Goal: Navigation & Orientation: Find specific page/section

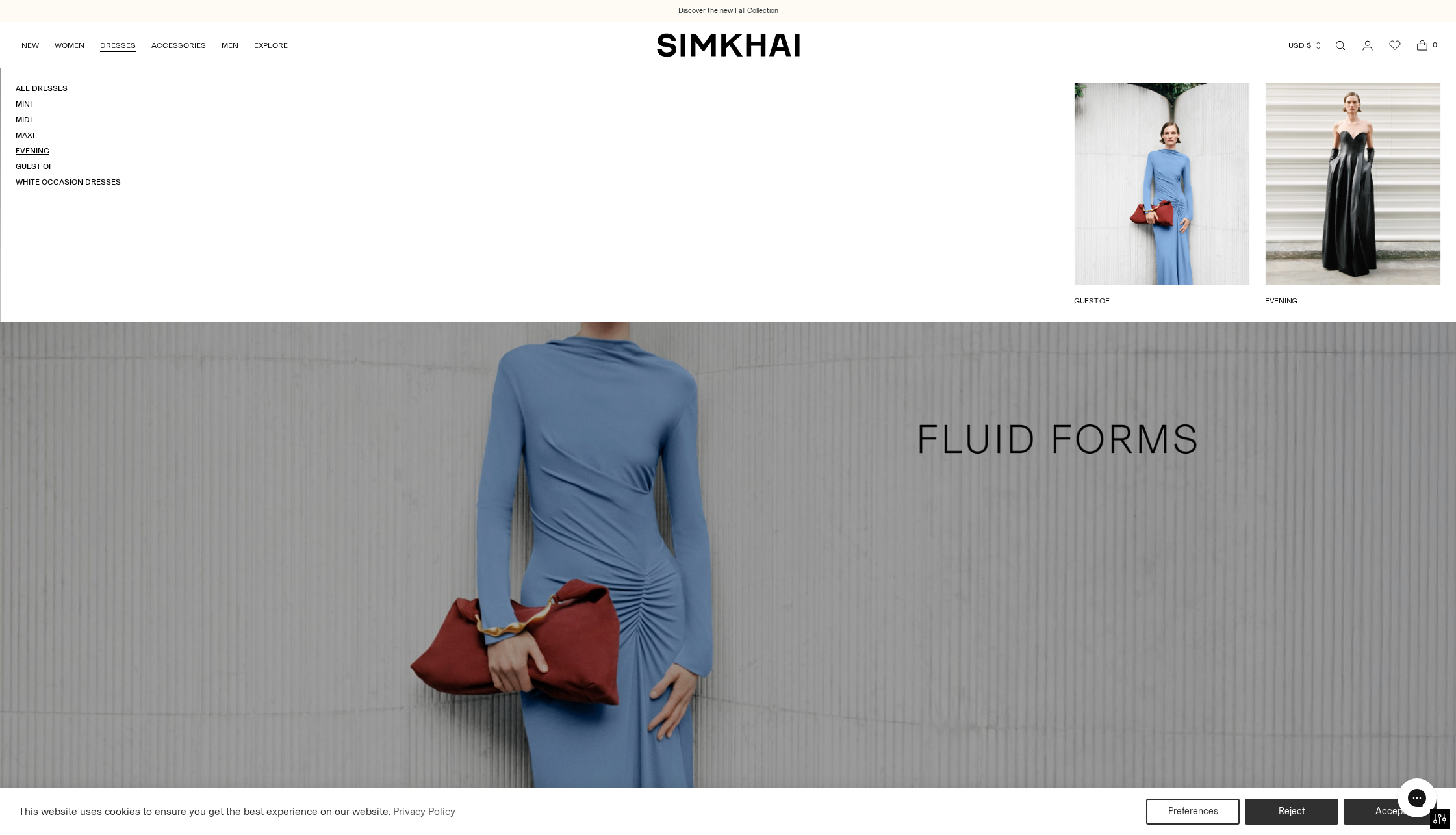
click at [24, 149] on link "Evening" at bounding box center [32, 151] width 34 height 9
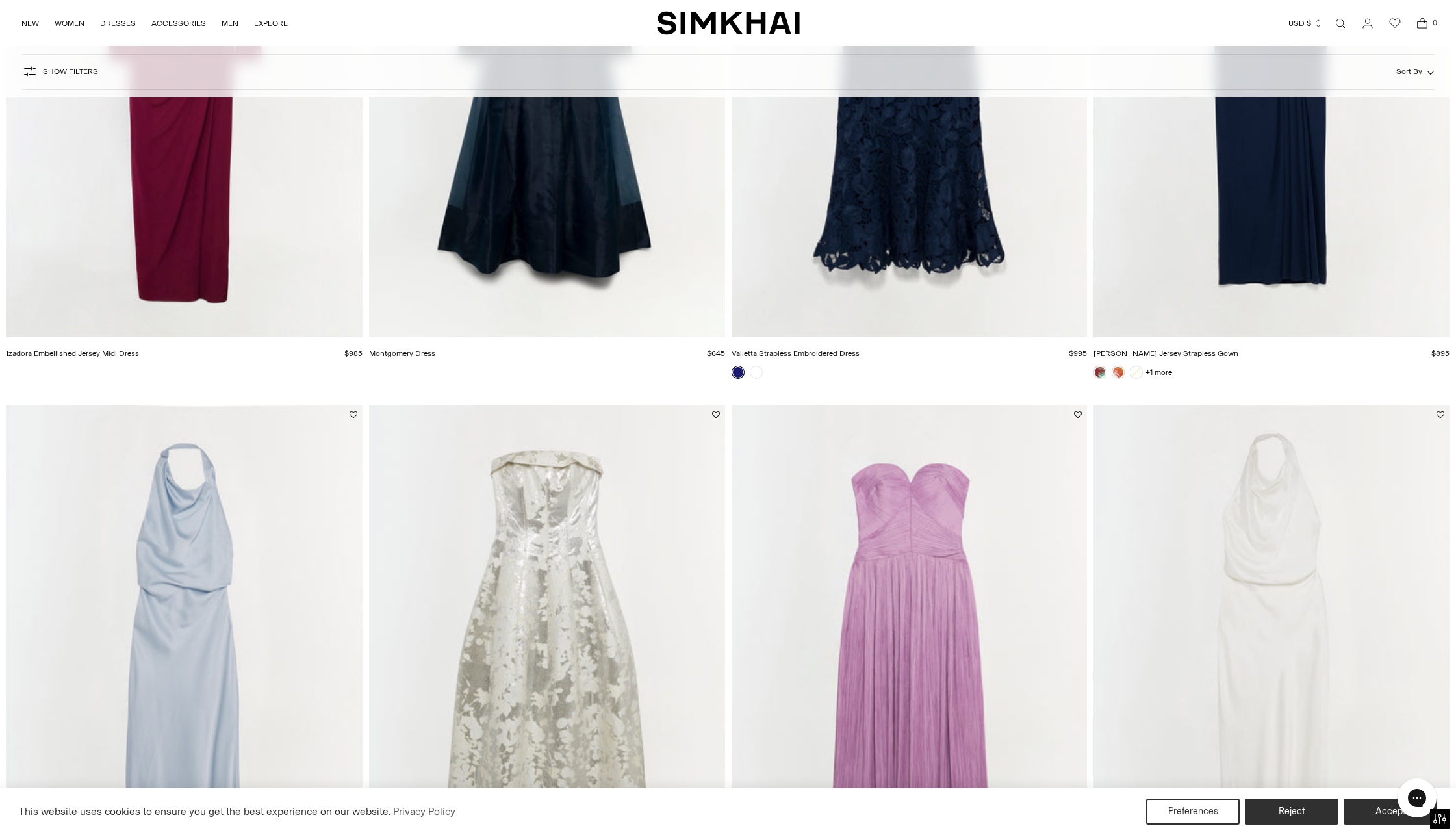
scroll to position [1235, 0]
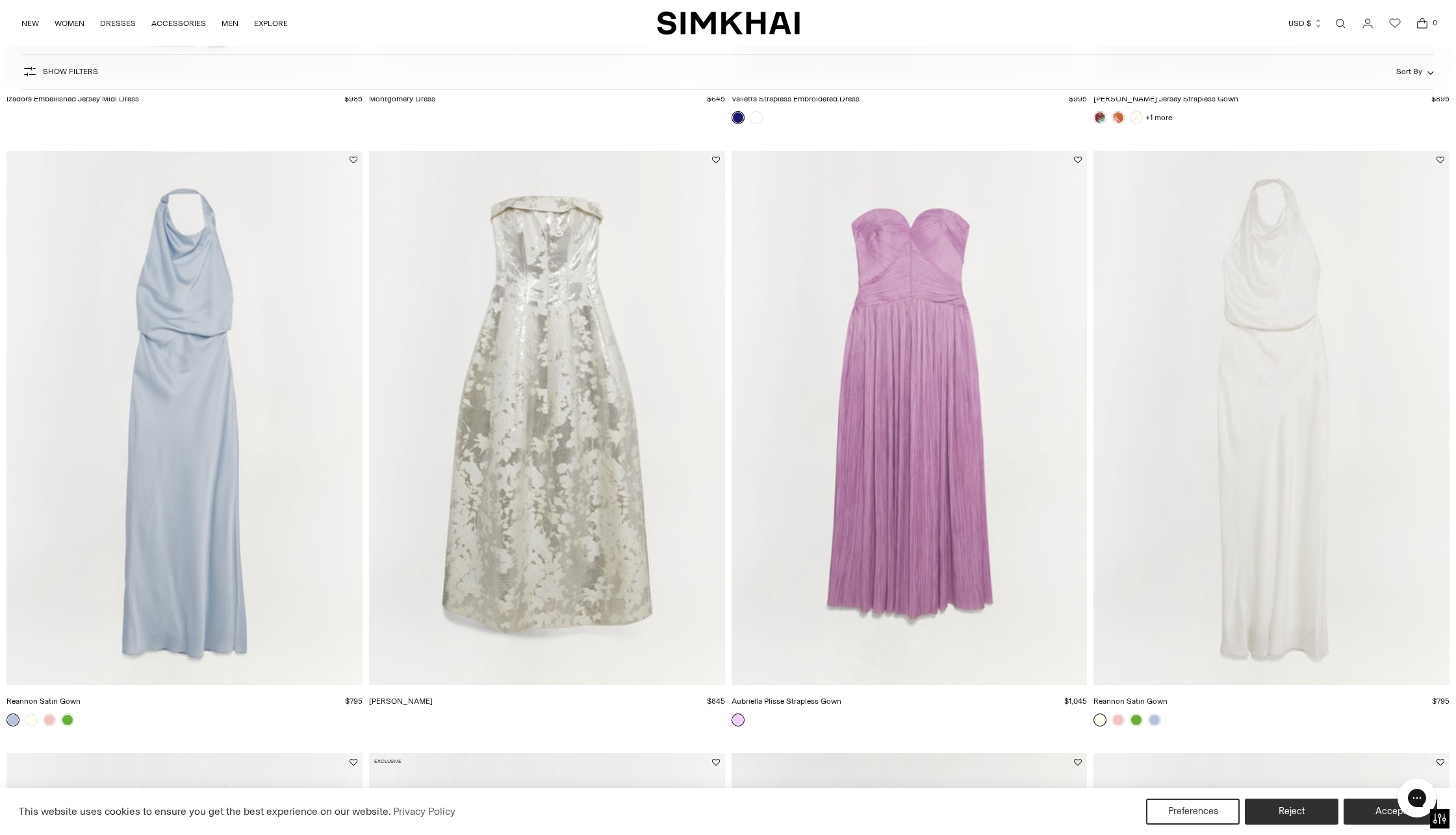
click at [0, 0] on img "Reannon Satin Gown" at bounding box center [0, 0] width 0 height 0
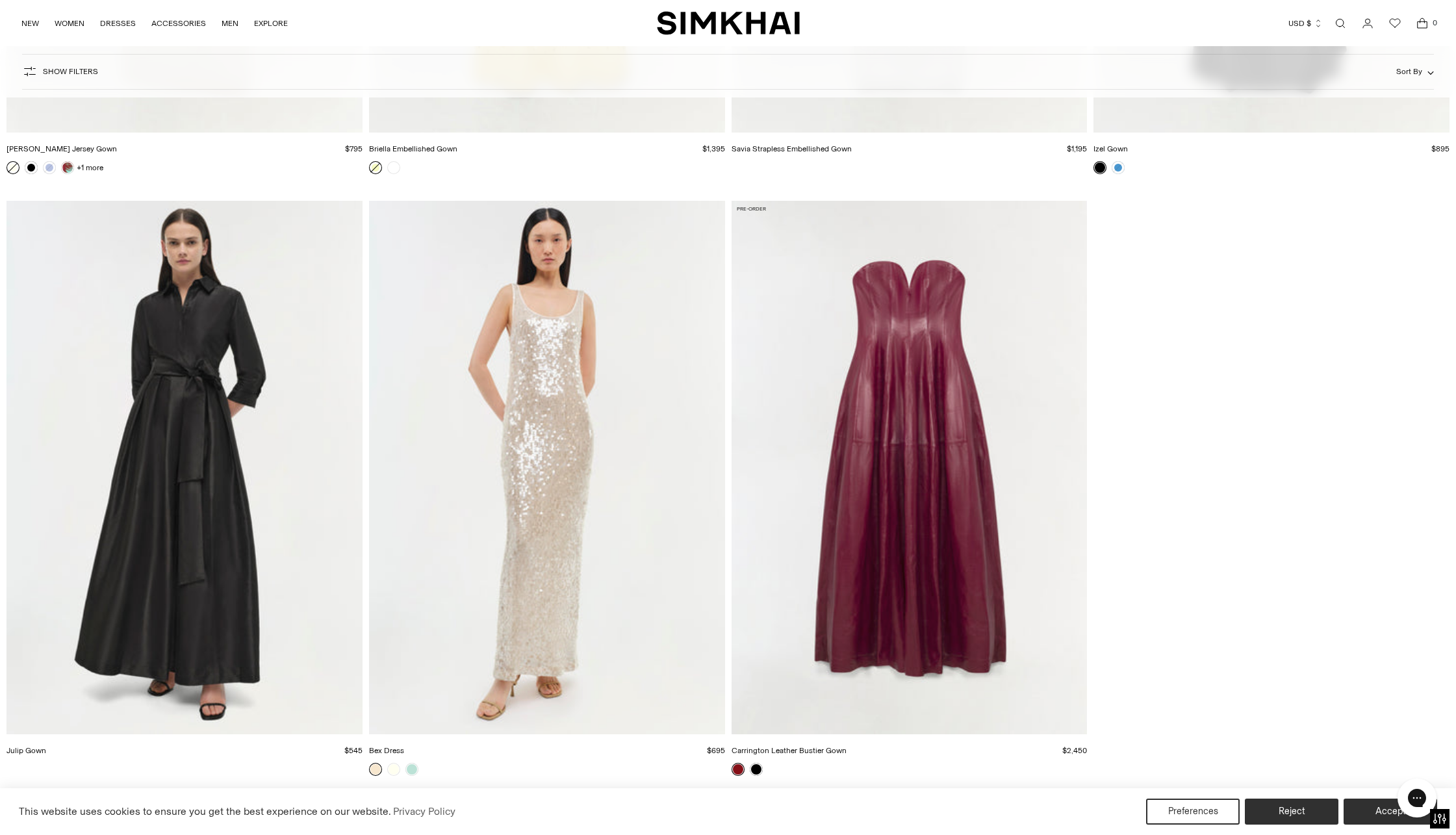
scroll to position [5035, 0]
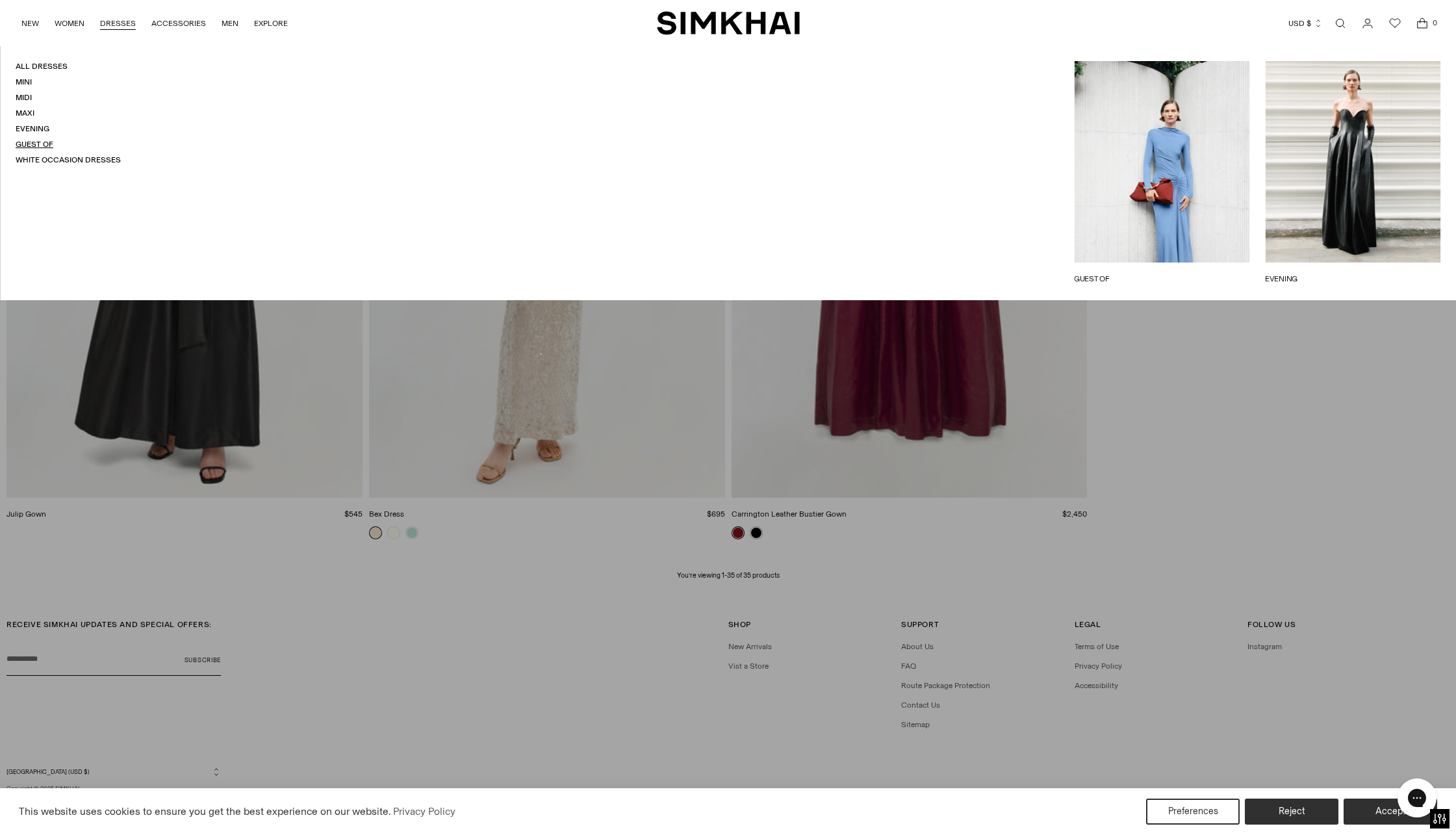
click at [28, 143] on link "Guest Of" at bounding box center [34, 145] width 37 height 9
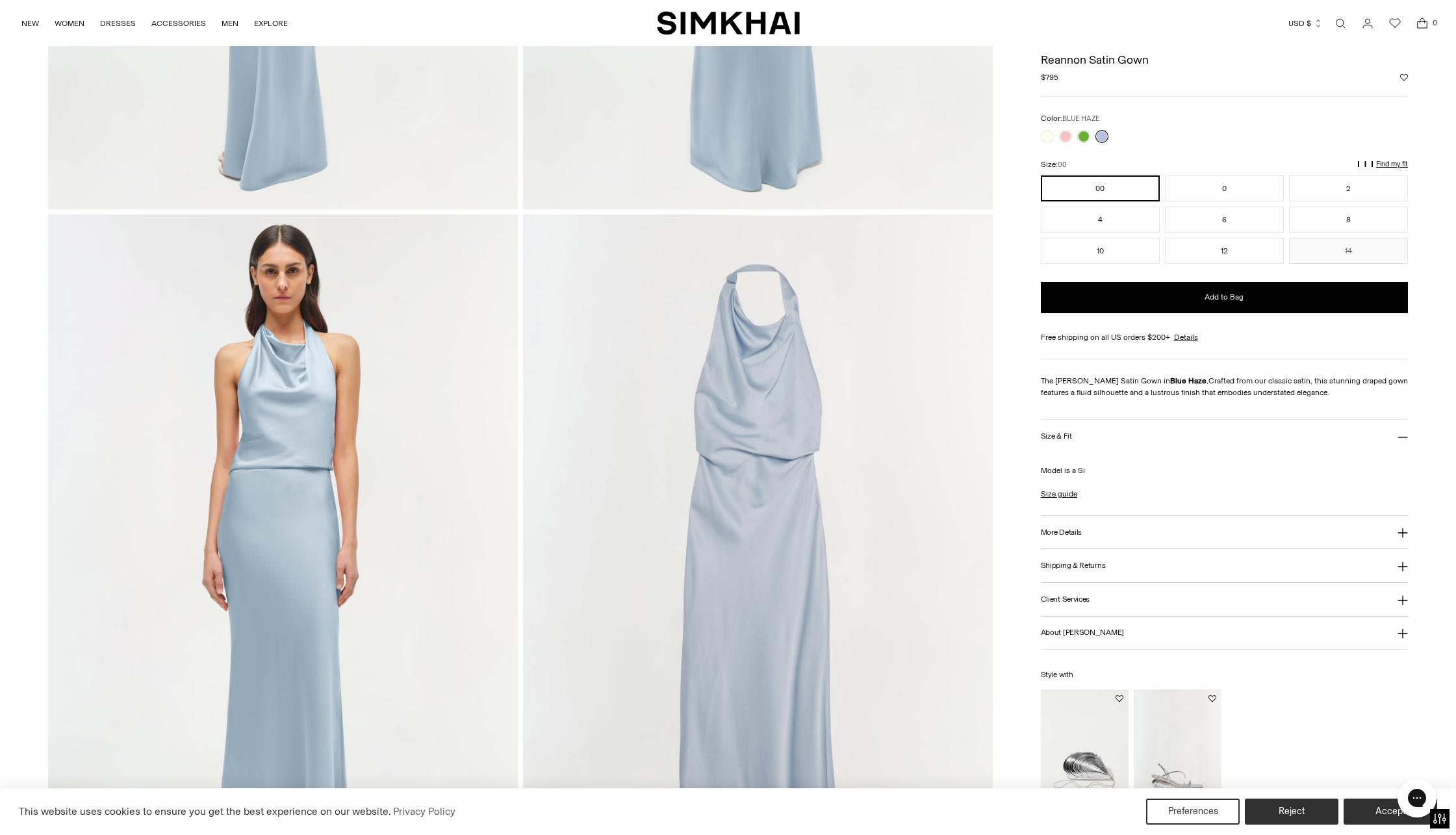
scroll to position [780, 0]
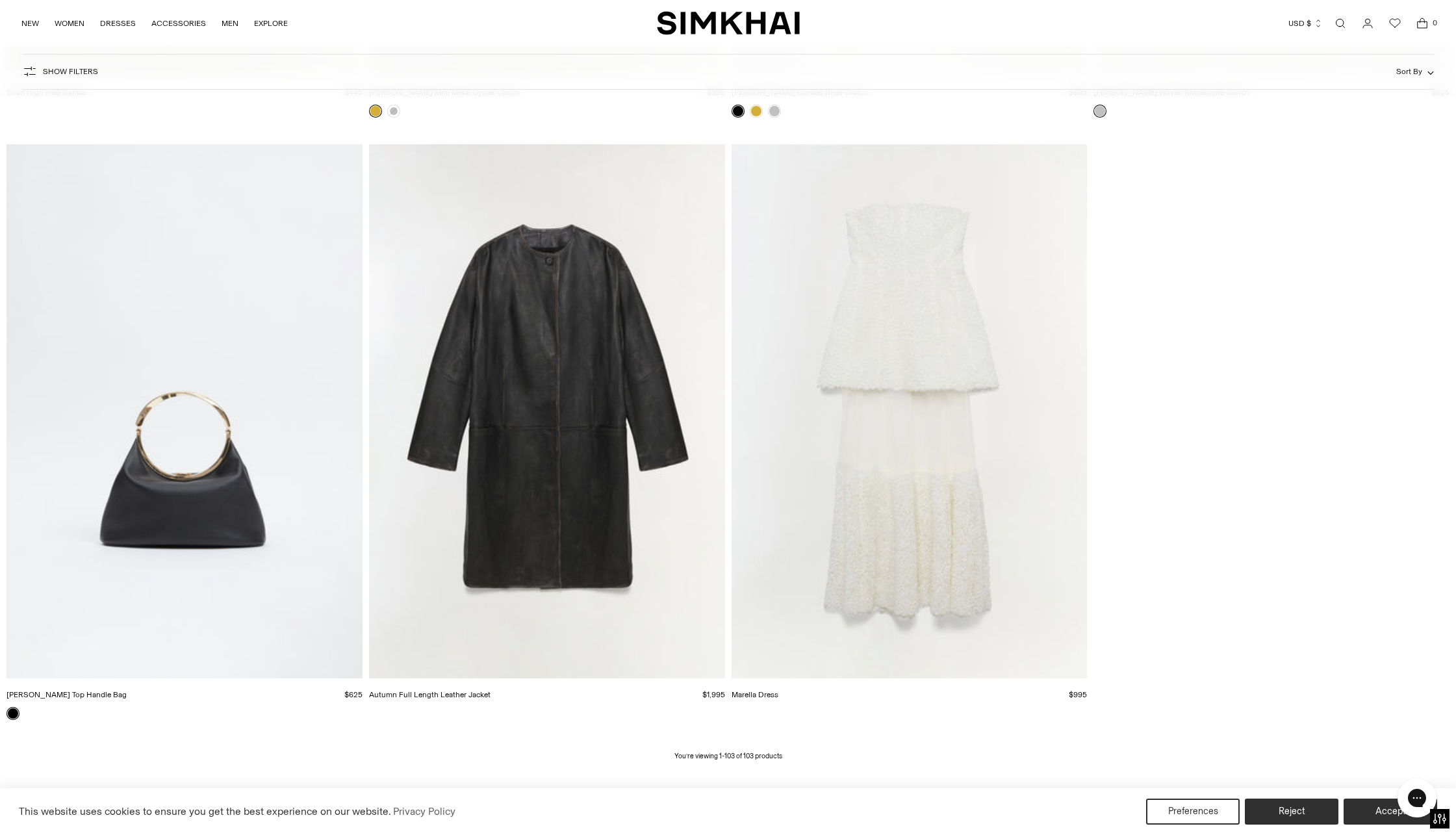
scroll to position [15273, 0]
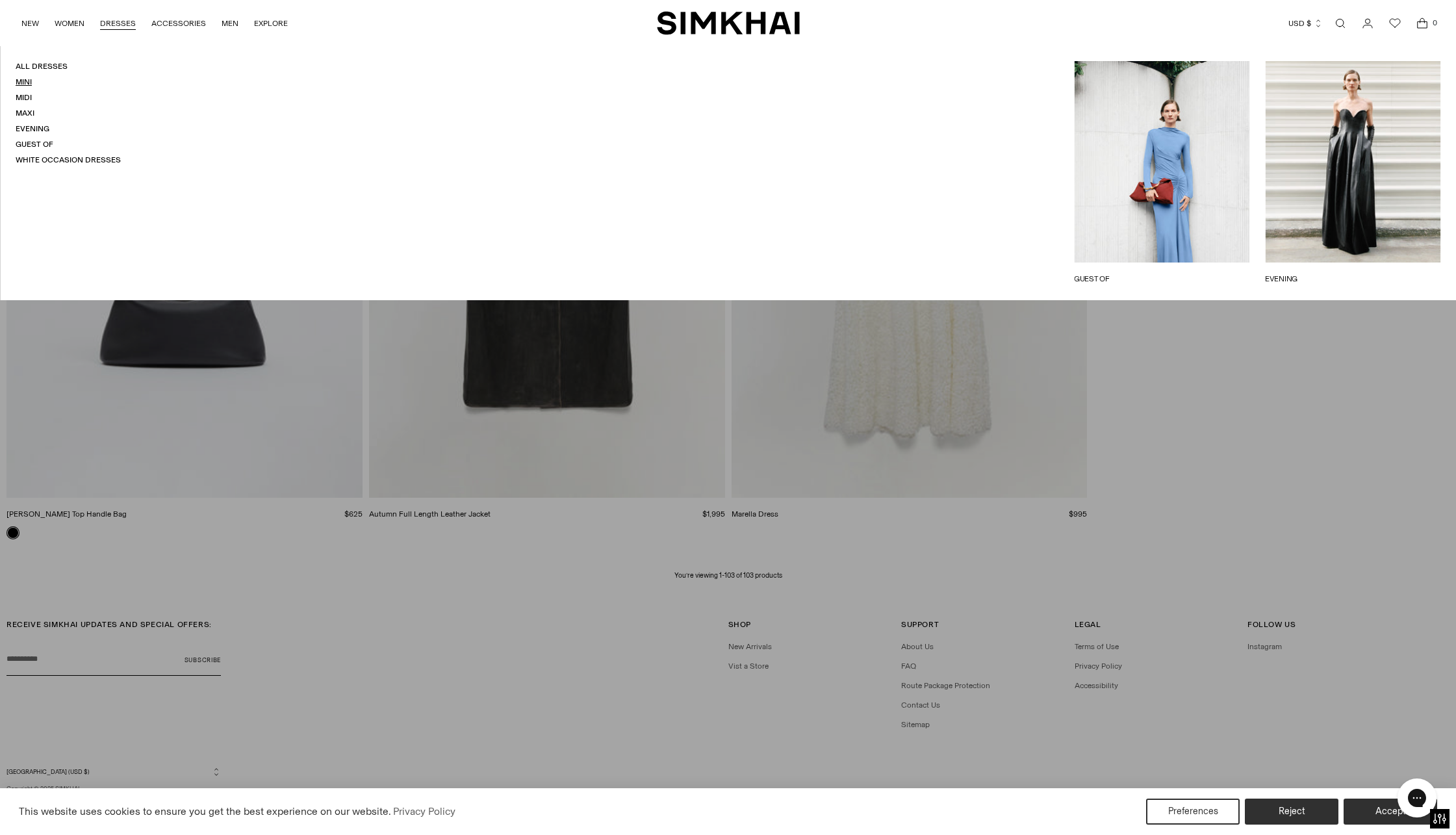
click at [26, 84] on link "Mini" at bounding box center [24, 82] width 16 height 9
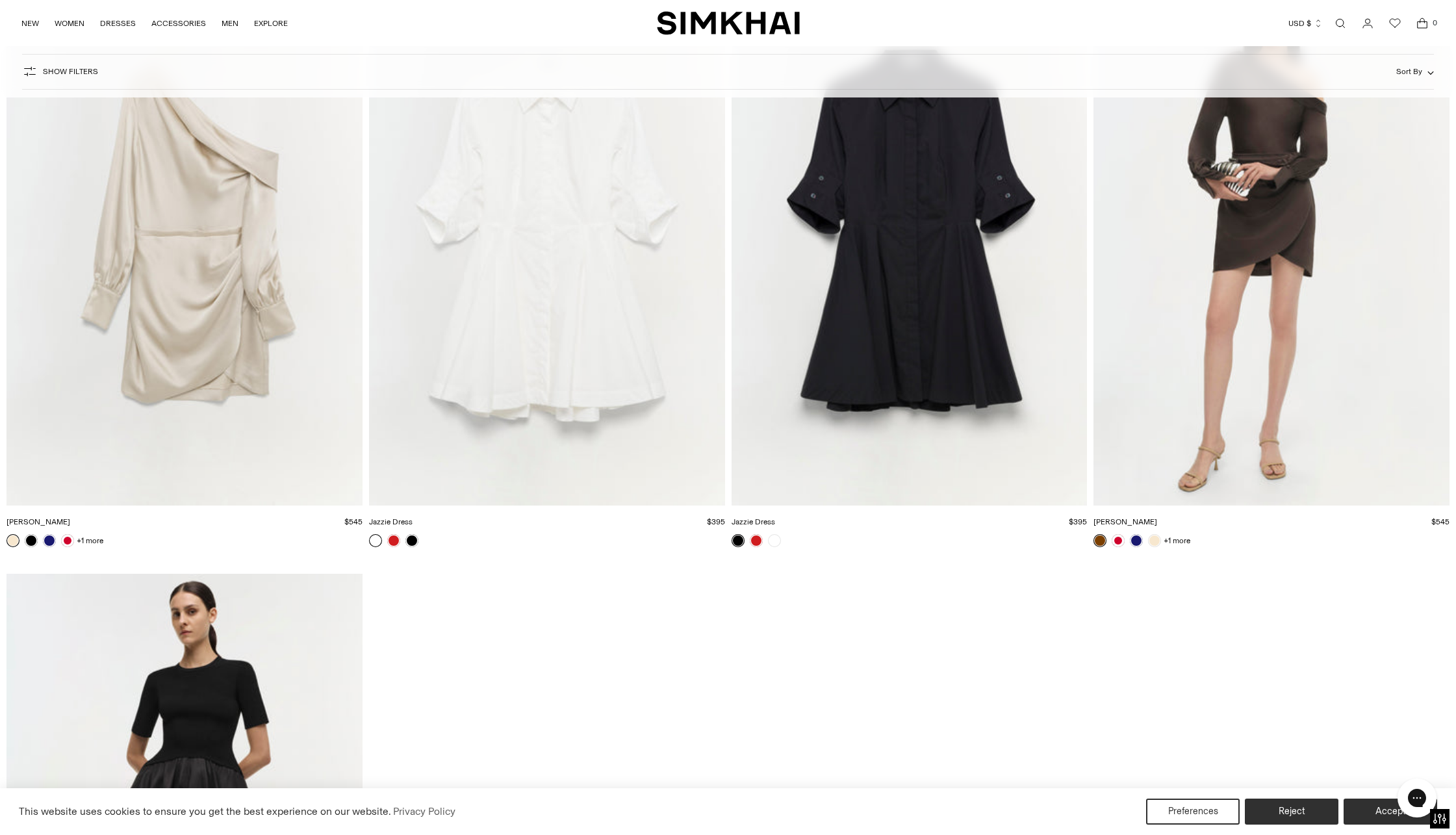
scroll to position [7019, 0]
